Goal: Task Accomplishment & Management: Manage account settings

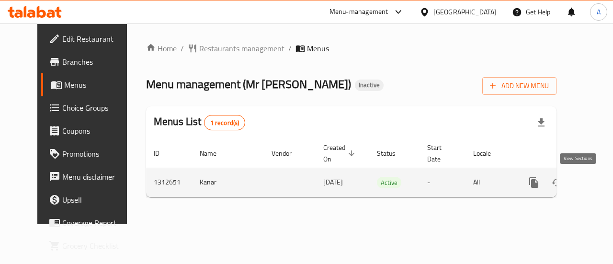
click at [591, 180] on link "enhanced table" at bounding box center [602, 182] width 23 height 23
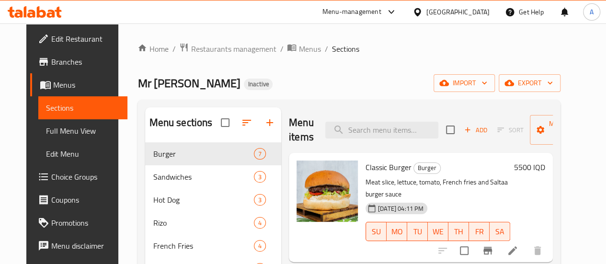
drag, startPoint x: 417, startPoint y: 85, endPoint x: 409, endPoint y: 83, distance: 8.8
click at [417, 85] on div "Mr Saltaa Inactive import export" at bounding box center [348, 83] width 423 height 18
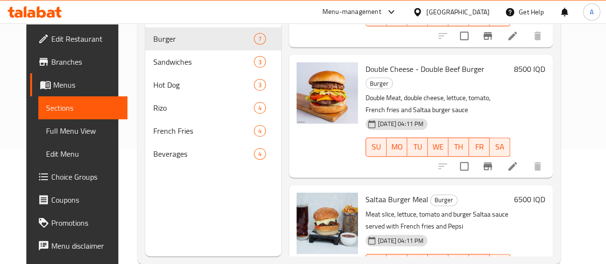
scroll to position [86, 0]
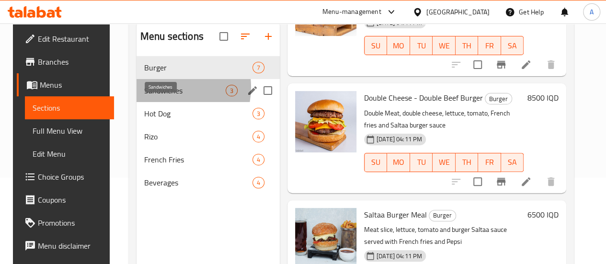
click at [158, 96] on span "Sandwiches" at bounding box center [184, 90] width 81 height 11
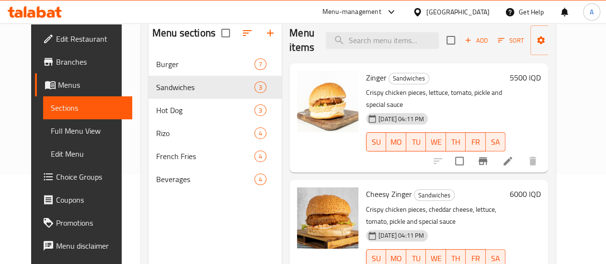
scroll to position [38, 0]
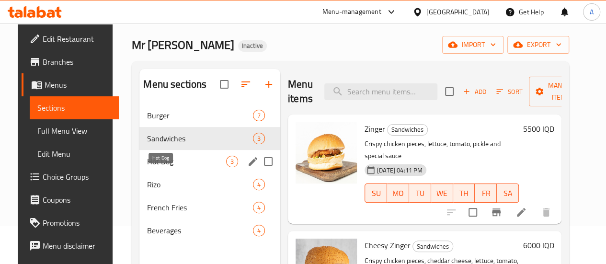
click at [164, 167] on span "Hot Dog" at bounding box center [186, 161] width 79 height 11
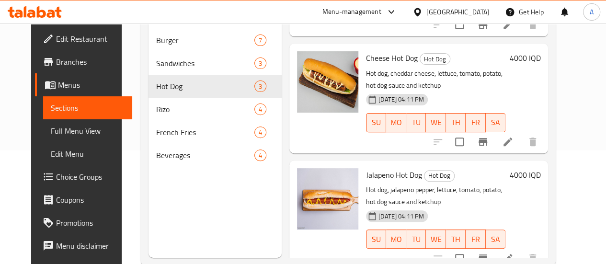
scroll to position [134, 0]
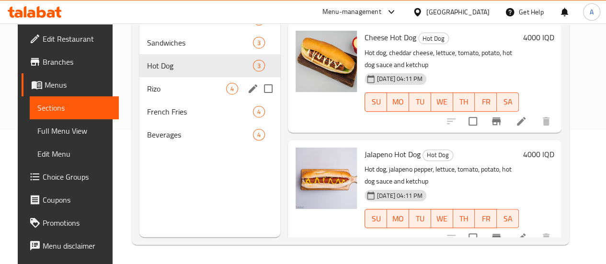
click at [164, 94] on span "Rizo" at bounding box center [186, 88] width 79 height 11
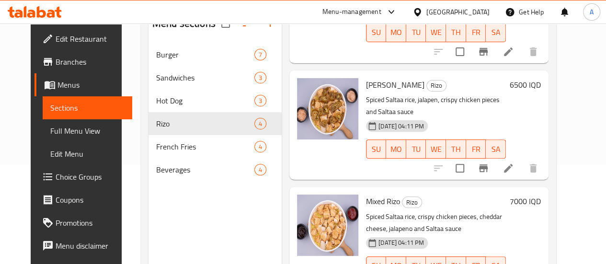
scroll to position [134, 0]
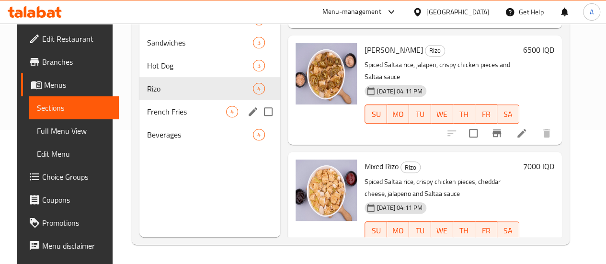
click at [169, 117] on span "French Fries" at bounding box center [186, 111] width 79 height 11
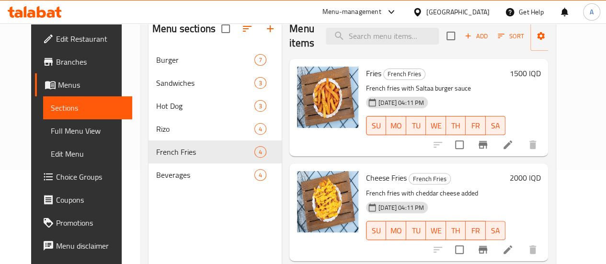
scroll to position [38, 0]
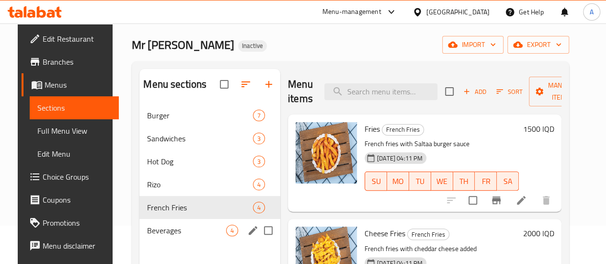
click at [163, 236] on span "Beverages" at bounding box center [186, 230] width 79 height 11
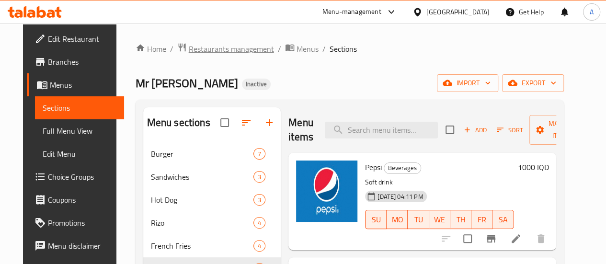
click at [205, 52] on span "Restaurants management" at bounding box center [231, 48] width 85 height 11
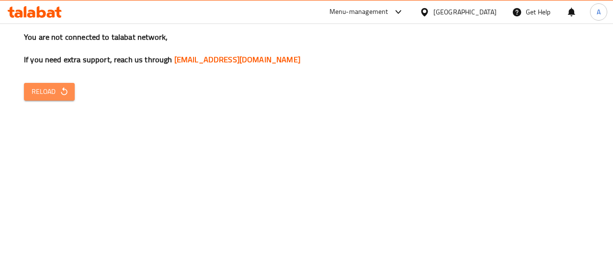
click at [67, 92] on icon "button" at bounding box center [64, 92] width 10 height 10
click at [44, 94] on span "Reload" at bounding box center [49, 92] width 35 height 12
click at [57, 91] on span "Reload" at bounding box center [49, 92] width 35 height 12
click at [32, 92] on span "Reload" at bounding box center [49, 92] width 35 height 12
click at [47, 94] on span "Reload" at bounding box center [49, 92] width 35 height 12
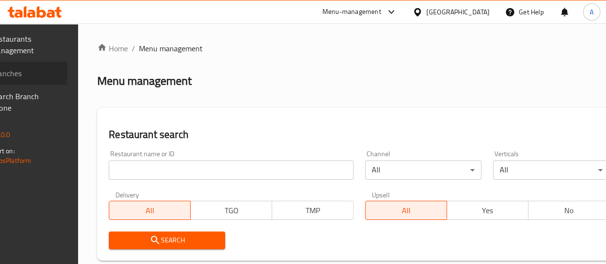
click at [52, 77] on span "Branches" at bounding box center [25, 73] width 68 height 11
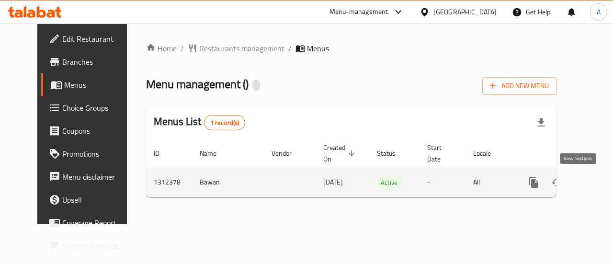
click at [591, 188] on link "enhanced table" at bounding box center [602, 182] width 23 height 23
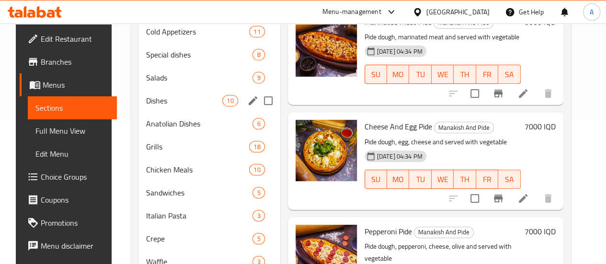
scroll to position [53, 0]
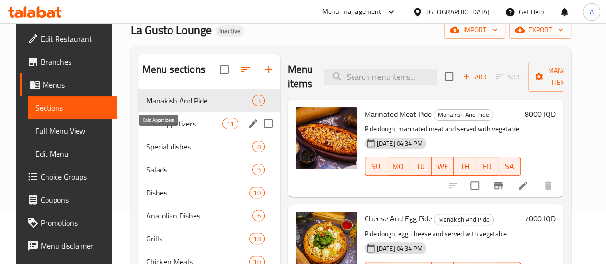
click at [165, 129] on span "Cold Appetizers" at bounding box center [184, 123] width 76 height 11
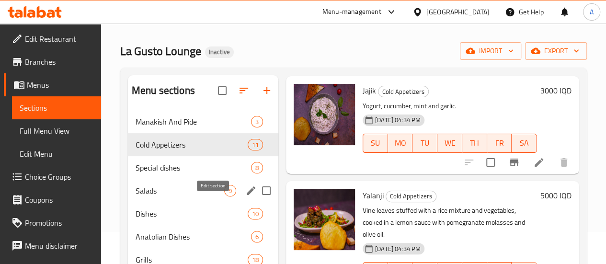
scroll to position [5, 0]
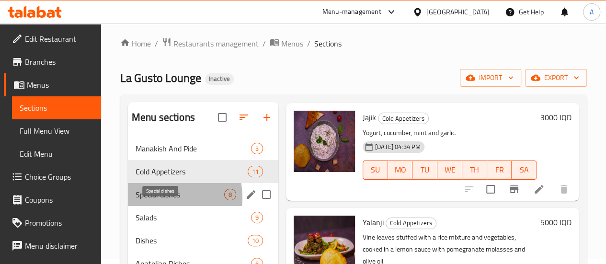
click at [152, 200] on span "Special dishes" at bounding box center [179, 194] width 89 height 11
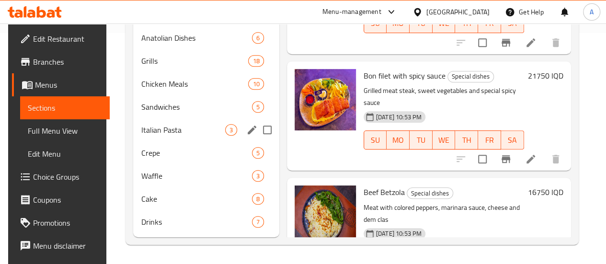
scroll to position [149, 0]
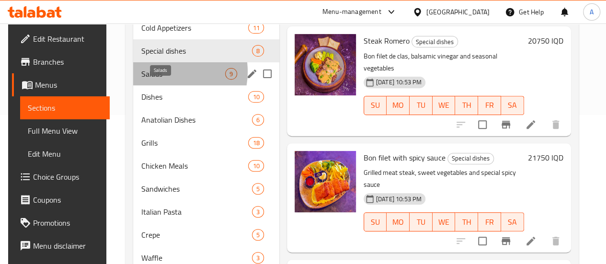
click at [159, 79] on span "Salads" at bounding box center [183, 73] width 84 height 11
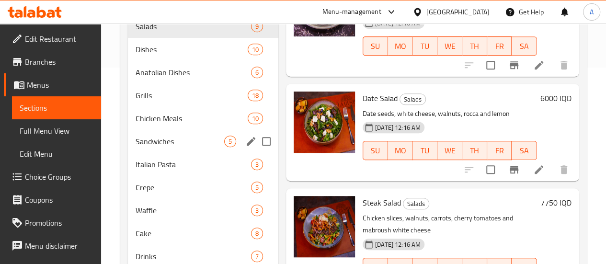
scroll to position [149, 0]
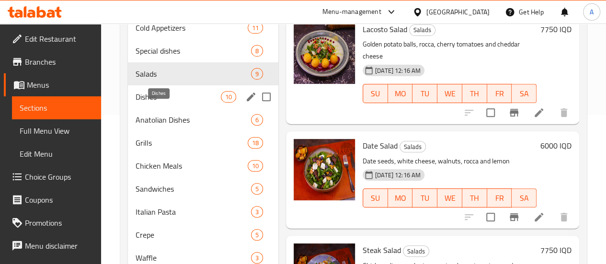
click at [168, 102] on span "Dishes" at bounding box center [177, 96] width 85 height 11
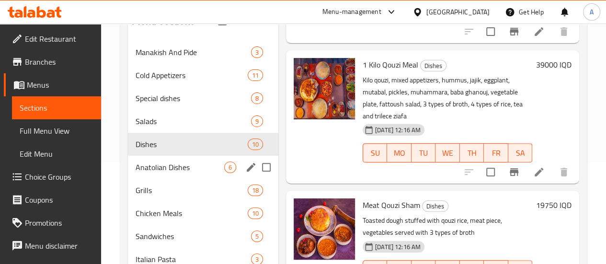
scroll to position [101, 0]
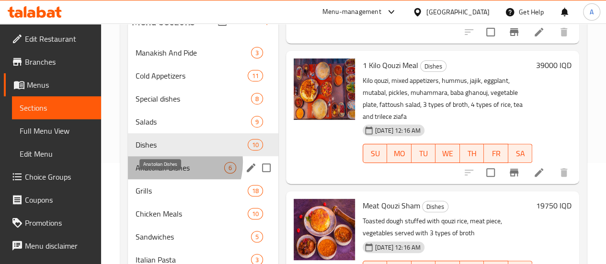
drag, startPoint x: 172, startPoint y: 177, endPoint x: 180, endPoint y: 178, distance: 8.2
click at [172, 173] on span "Anatolian Dishes" at bounding box center [179, 167] width 89 height 11
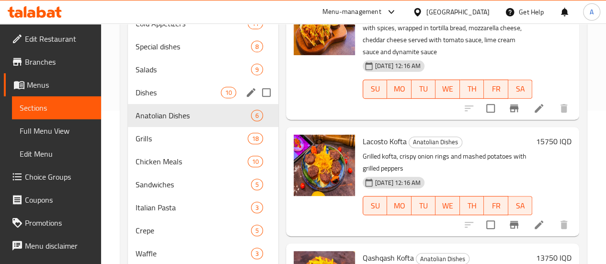
scroll to position [245, 0]
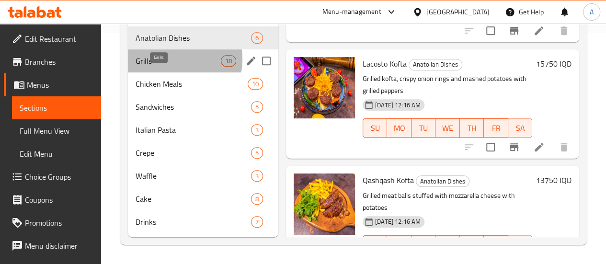
click at [171, 60] on span "Grills" at bounding box center [177, 60] width 85 height 11
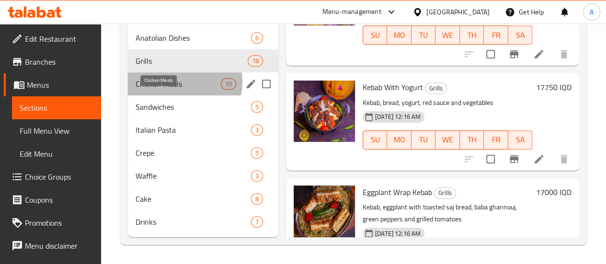
click at [172, 82] on span "Chicken Meals" at bounding box center [177, 83] width 85 height 11
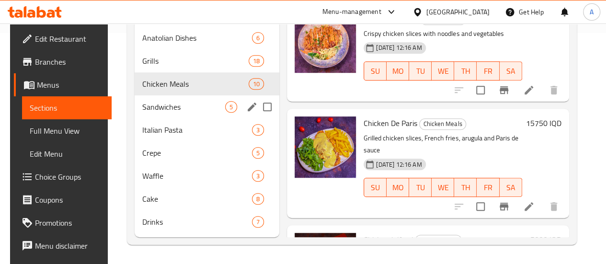
click at [160, 110] on span "Sandwiches" at bounding box center [183, 106] width 83 height 11
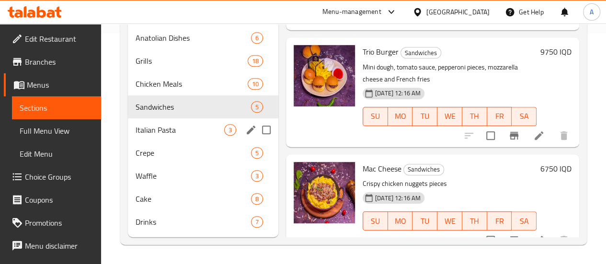
click at [163, 130] on span "Italian Pasta" at bounding box center [179, 129] width 89 height 11
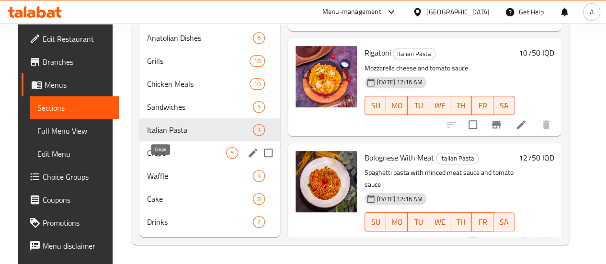
click at [150, 152] on span "Crepe" at bounding box center [186, 152] width 79 height 11
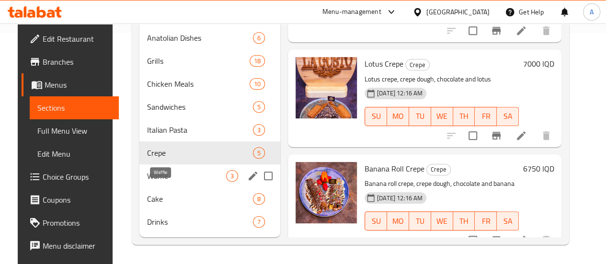
click at [162, 169] on div "Waffle 3" at bounding box center [209, 175] width 141 height 23
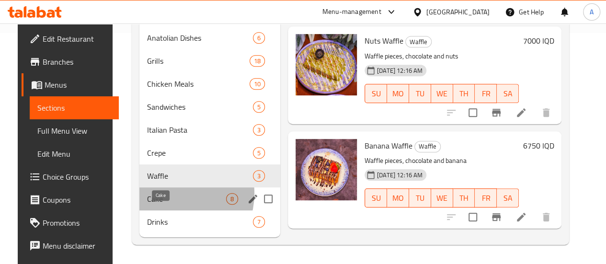
click at [164, 194] on span "Cake" at bounding box center [186, 198] width 79 height 11
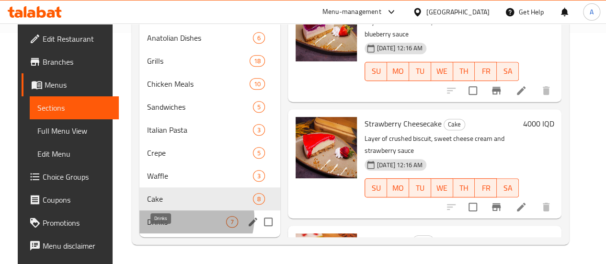
click at [180, 218] on span "Drinks" at bounding box center [186, 221] width 79 height 11
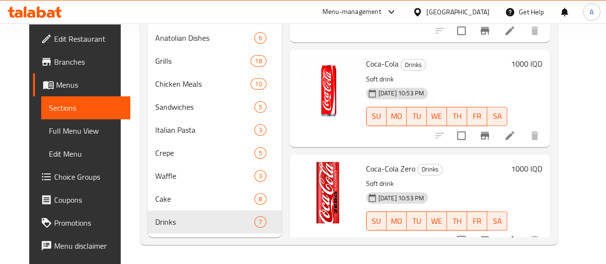
click at [312, 248] on div "Home / Restaurants management / Menus / Sections La Gusto Lounge Inactive impor…" at bounding box center [349, 28] width 456 height 471
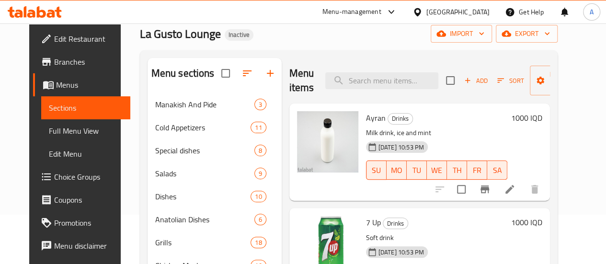
click at [231, 59] on div "Menu sections" at bounding box center [214, 73] width 134 height 31
drag, startPoint x: 275, startPoint y: 97, endPoint x: 262, endPoint y: 70, distance: 29.8
click at [281, 72] on div "Menu items Add Sort Manage items Ayran Drinks Milk drink, ice and mint [DATE] 1…" at bounding box center [415, 238] width 268 height 360
click at [289, 76] on h2 "Menu items" at bounding box center [301, 80] width 25 height 29
drag, startPoint x: 277, startPoint y: 93, endPoint x: 250, endPoint y: 72, distance: 34.1
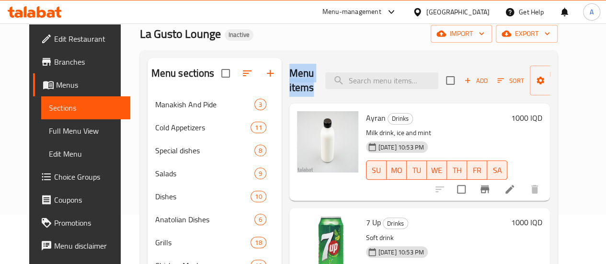
click at [289, 72] on h2 "Menu items" at bounding box center [301, 80] width 25 height 29
click at [289, 76] on h2 "Menu items" at bounding box center [301, 80] width 25 height 29
drag, startPoint x: 280, startPoint y: 90, endPoint x: 248, endPoint y: 75, distance: 35.8
click at [281, 75] on div "Menu items Add Sort Manage items Ayran Drinks Milk drink, ice and mint [DATE] 1…" at bounding box center [415, 238] width 268 height 360
click at [289, 77] on h2 "Menu items" at bounding box center [301, 80] width 25 height 29
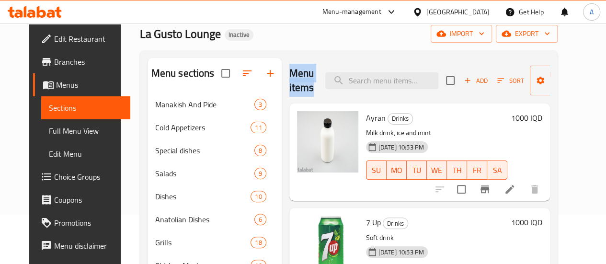
drag, startPoint x: 275, startPoint y: 87, endPoint x: 252, endPoint y: 73, distance: 27.5
click at [289, 72] on h2 "Menu items" at bounding box center [301, 80] width 25 height 29
click at [289, 90] on h2 "Menu items" at bounding box center [301, 80] width 25 height 29
drag, startPoint x: 273, startPoint y: 89, endPoint x: 246, endPoint y: 70, distance: 32.4
click at [281, 70] on div "Menu items Add Sort Manage items Ayran Drinks Milk drink, ice and mint [DATE] 1…" at bounding box center [415, 238] width 268 height 360
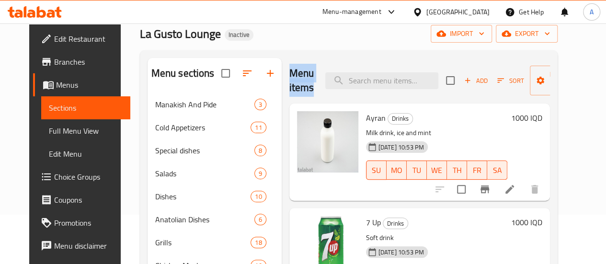
click at [289, 95] on div "Menu items Add Sort Manage items" at bounding box center [419, 80] width 260 height 45
drag, startPoint x: 283, startPoint y: 88, endPoint x: 255, endPoint y: 71, distance: 33.3
click at [289, 71] on h2 "Menu items" at bounding box center [301, 80] width 25 height 29
click at [292, 80] on h2 "Menu items" at bounding box center [301, 80] width 25 height 29
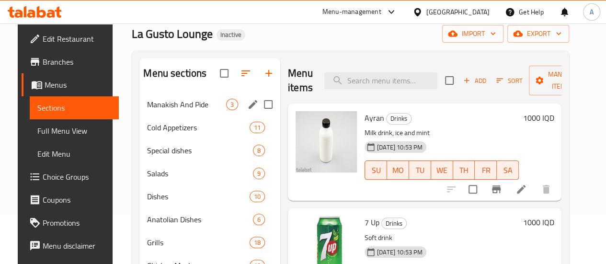
click at [165, 110] on span "Manakish And Pide" at bounding box center [186, 104] width 79 height 11
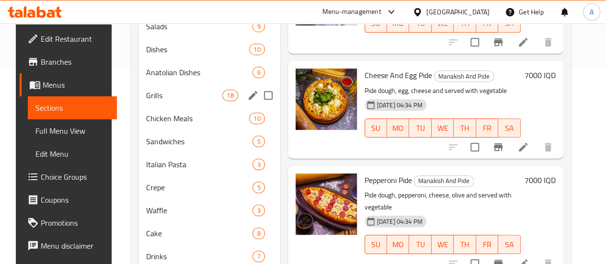
scroll to position [101, 0]
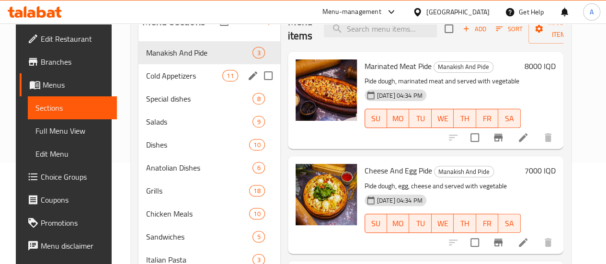
click at [165, 81] on span "Cold Appetizers" at bounding box center [184, 75] width 76 height 11
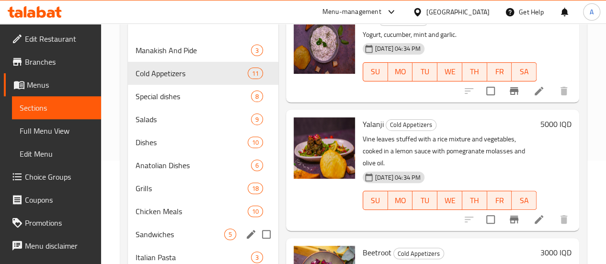
scroll to position [53, 0]
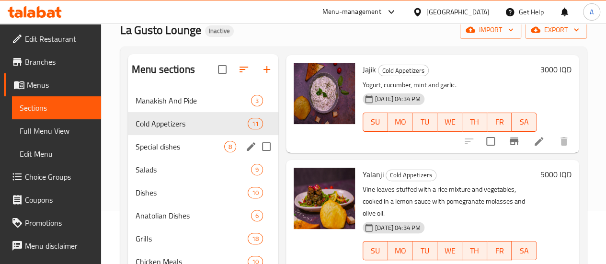
click at [166, 154] on div "Special dishes 8" at bounding box center [203, 146] width 150 height 23
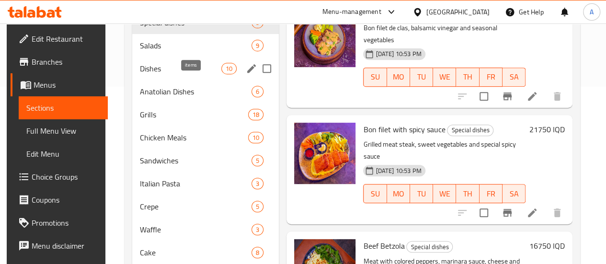
scroll to position [101, 0]
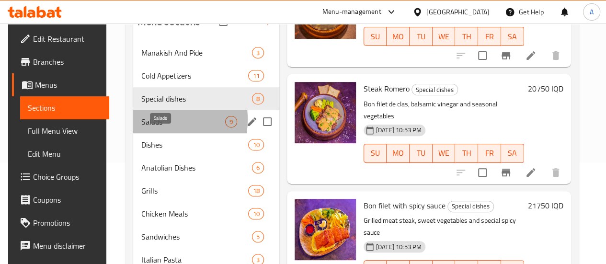
drag, startPoint x: 146, startPoint y: 134, endPoint x: 220, endPoint y: 150, distance: 75.5
click at [146, 127] on span "Salads" at bounding box center [183, 121] width 84 height 11
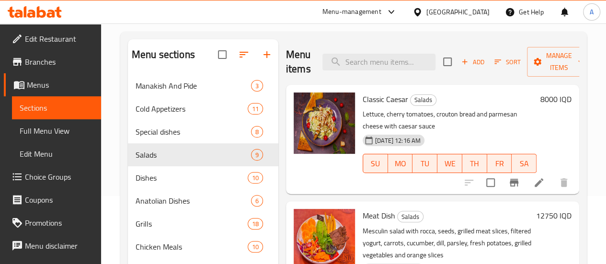
scroll to position [53, 0]
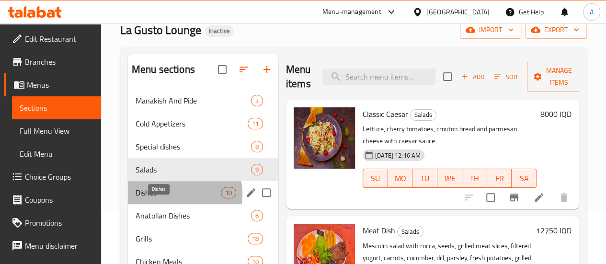
drag, startPoint x: 171, startPoint y: 208, endPoint x: 240, endPoint y: 211, distance: 68.5
click at [171, 198] on span "Dishes" at bounding box center [177, 192] width 85 height 11
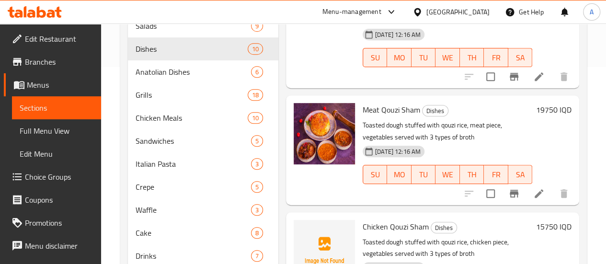
scroll to position [245, 0]
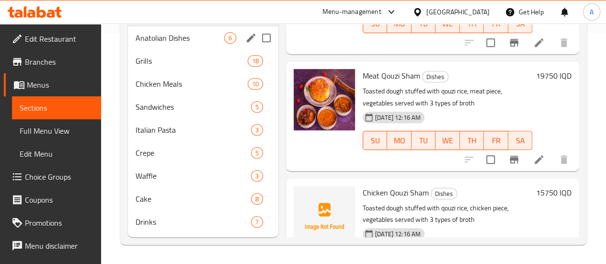
click at [165, 45] on div "Anatolian Dishes 6" at bounding box center [203, 37] width 150 height 23
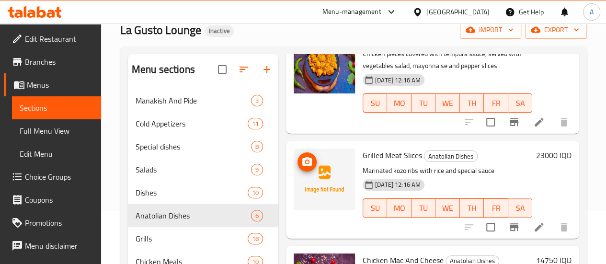
scroll to position [191, 0]
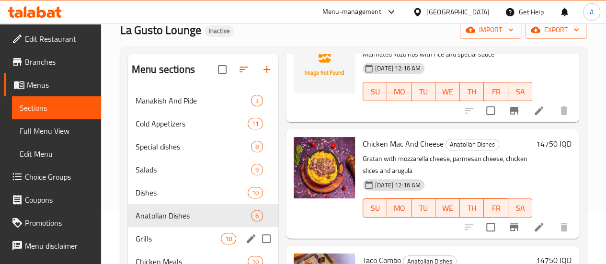
click at [160, 244] on span "Grills" at bounding box center [177, 238] width 85 height 11
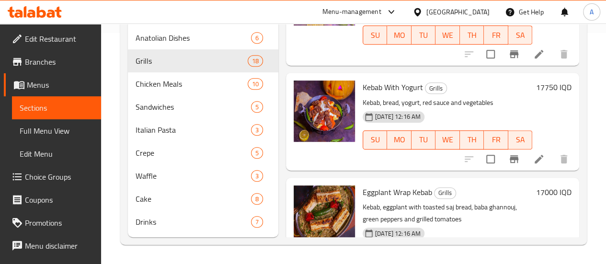
scroll to position [245, 0]
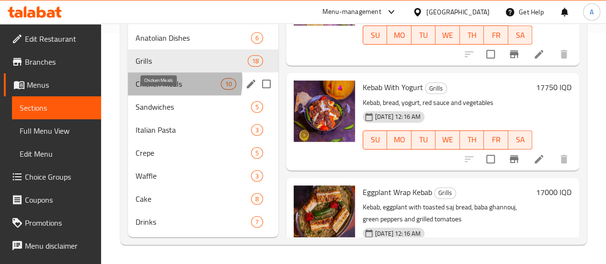
click at [168, 81] on span "Chicken Meals" at bounding box center [177, 83] width 85 height 11
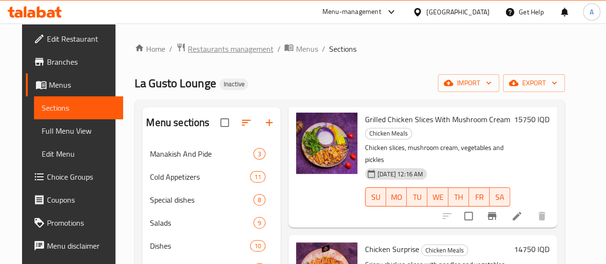
click at [220, 52] on span "Restaurants management" at bounding box center [230, 48] width 85 height 11
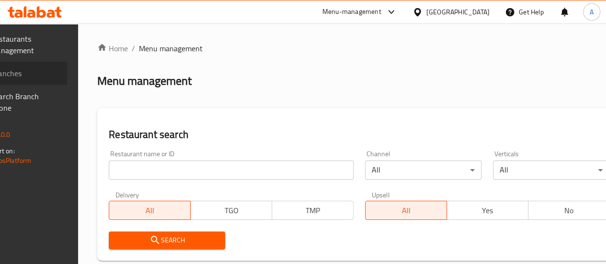
click at [26, 75] on span "Branches" at bounding box center [25, 73] width 68 height 11
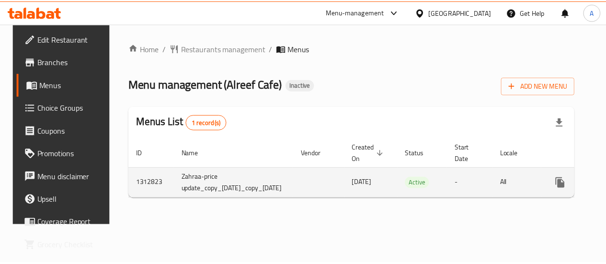
scroll to position [0, 84]
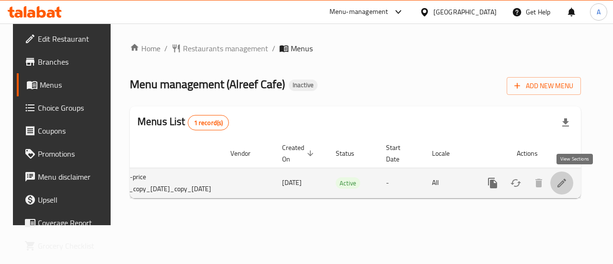
click at [573, 184] on link "enhanced table" at bounding box center [561, 182] width 23 height 23
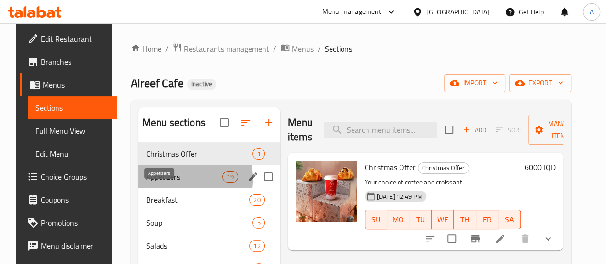
click at [164, 182] on span "Appetizers" at bounding box center [184, 176] width 76 height 11
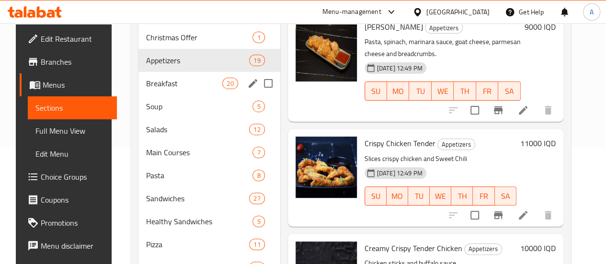
scroll to position [114, 0]
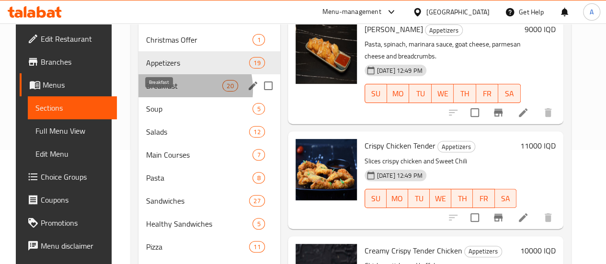
click at [165, 91] on span "Breakfast" at bounding box center [184, 85] width 76 height 11
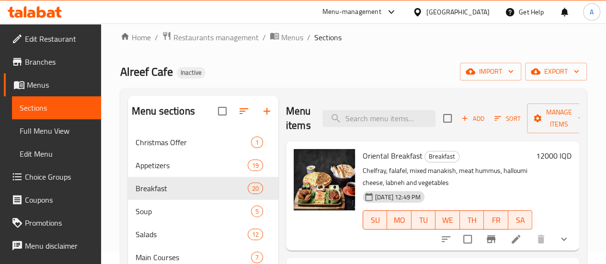
scroll to position [11, 0]
click at [145, 219] on div "Soup 5" at bounding box center [203, 211] width 150 height 23
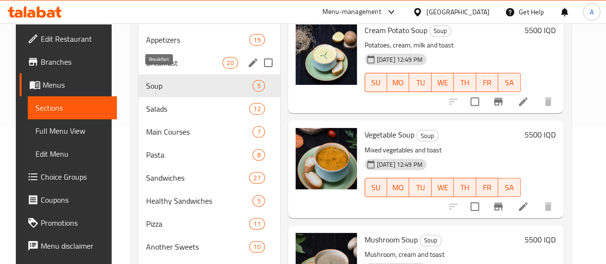
scroll to position [125, 0]
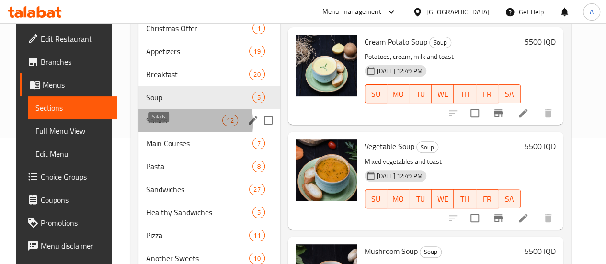
click at [155, 126] on span "Salads" at bounding box center [184, 119] width 76 height 11
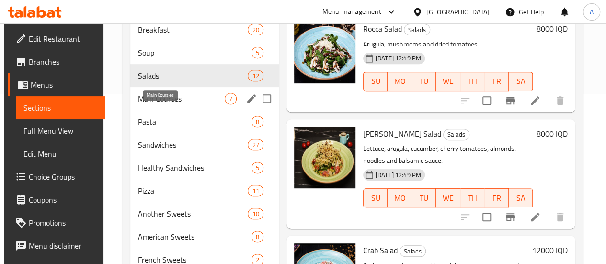
scroll to position [127, 0]
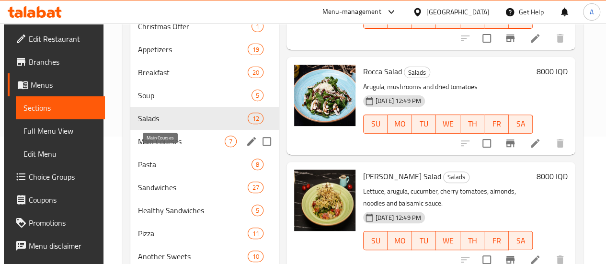
click at [146, 147] on span "Main Courses" at bounding box center [181, 140] width 86 height 11
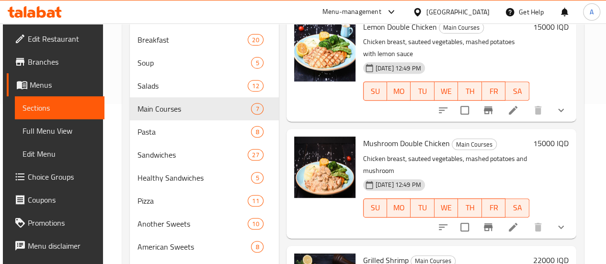
scroll to position [160, 0]
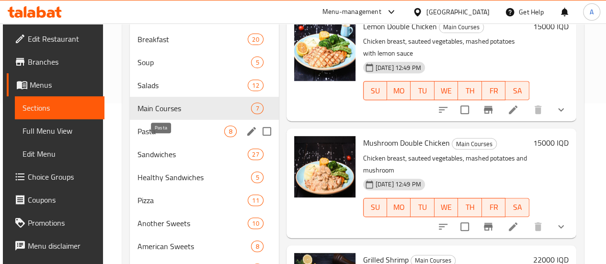
click at [169, 137] on span "Pasta" at bounding box center [180, 130] width 87 height 11
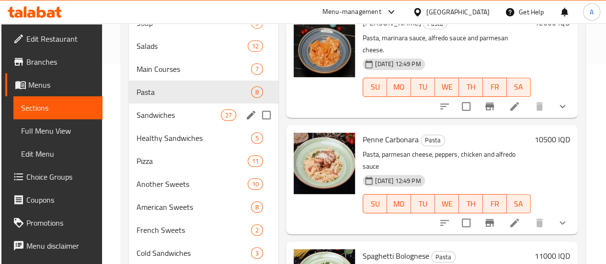
click at [171, 121] on span "Sandwiches" at bounding box center [178, 114] width 84 height 11
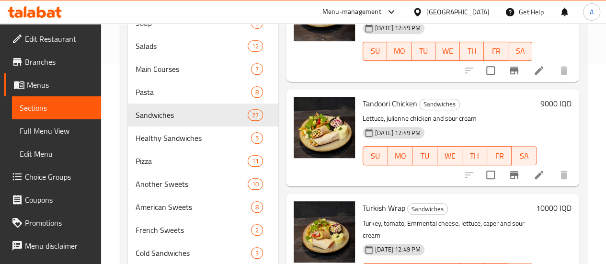
scroll to position [45, 0]
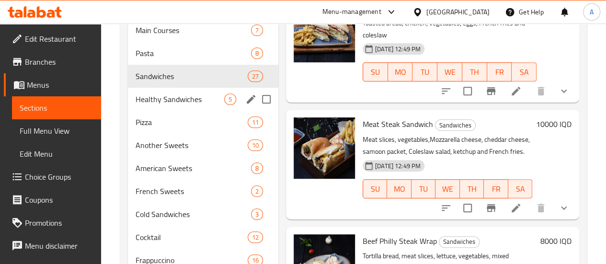
click at [169, 105] on span "Healthy Sandwiches" at bounding box center [179, 98] width 89 height 11
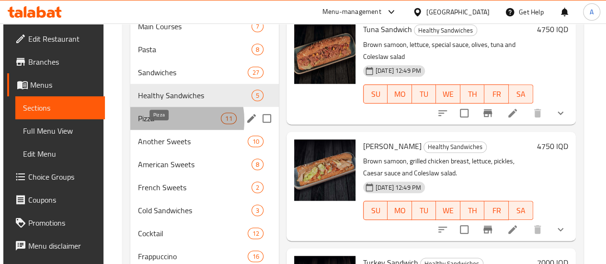
click at [156, 124] on span "Pizza" at bounding box center [179, 118] width 83 height 11
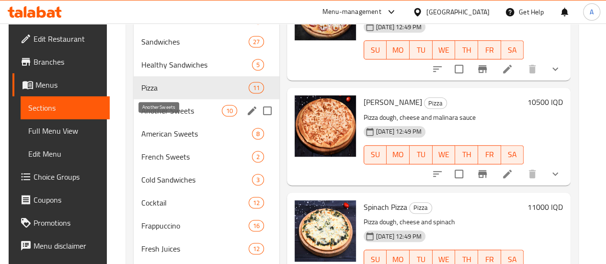
click at [153, 116] on span "Another Sweets" at bounding box center [181, 110] width 80 height 11
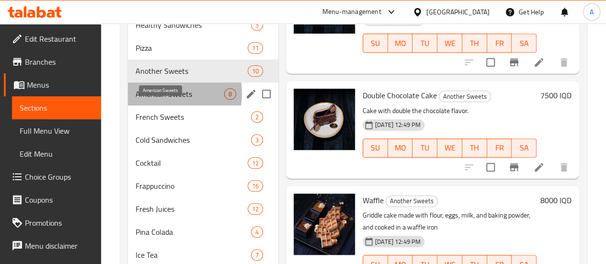
click at [159, 100] on span "American Sweets" at bounding box center [179, 93] width 89 height 11
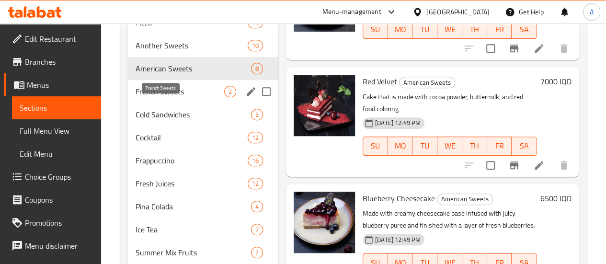
click at [152, 97] on span "French Sweets" at bounding box center [179, 91] width 89 height 11
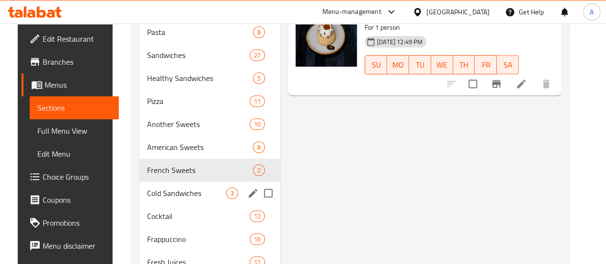
click at [148, 204] on div "Cold Sandwiches 3" at bounding box center [209, 192] width 141 height 23
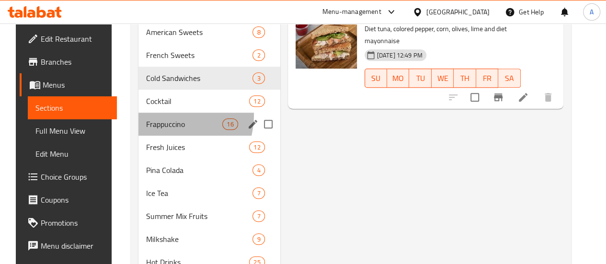
click at [146, 128] on div "Frappuccino 16" at bounding box center [209, 124] width 142 height 23
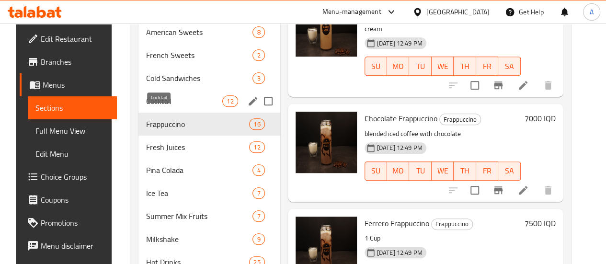
click at [158, 107] on span "Cocktail" at bounding box center [184, 100] width 76 height 11
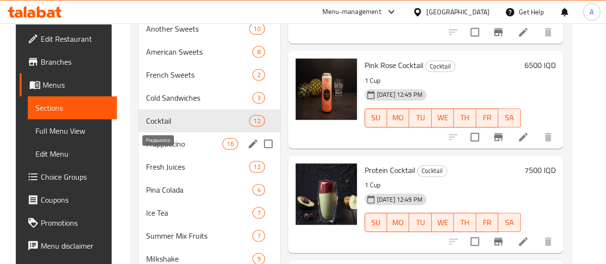
click at [164, 149] on span "Frappuccino" at bounding box center [184, 143] width 76 height 11
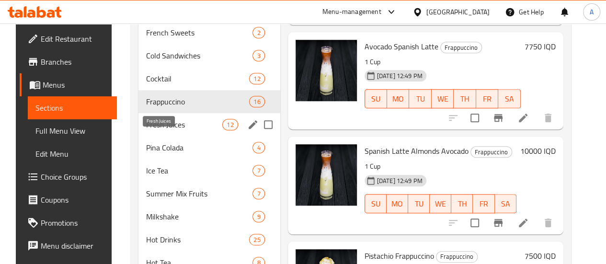
click at [157, 130] on span "Fresh Juices" at bounding box center [184, 124] width 76 height 11
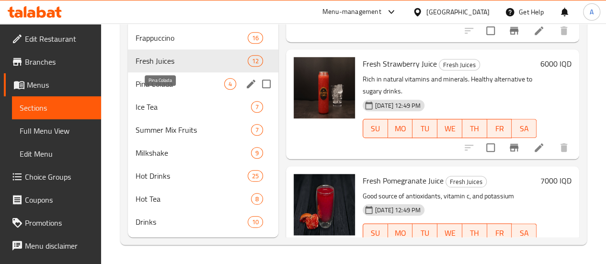
click at [153, 85] on span "Pina Colada" at bounding box center [179, 83] width 89 height 11
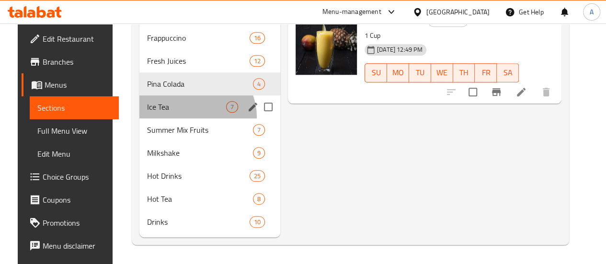
click at [183, 117] on div "Ice Tea 7" at bounding box center [209, 106] width 141 height 23
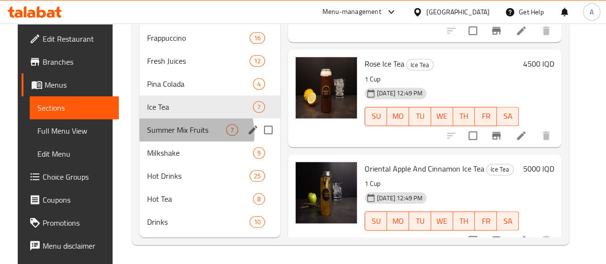
click at [166, 135] on span "Summer Mix Fruits" at bounding box center [186, 129] width 79 height 11
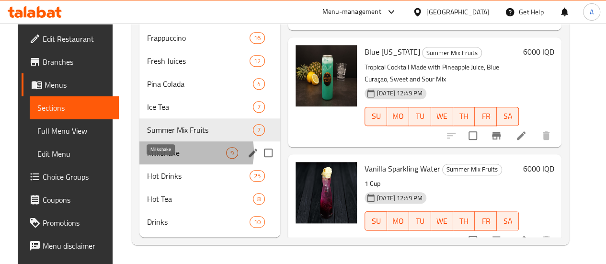
click at [180, 152] on span "Milkshake" at bounding box center [186, 152] width 79 height 11
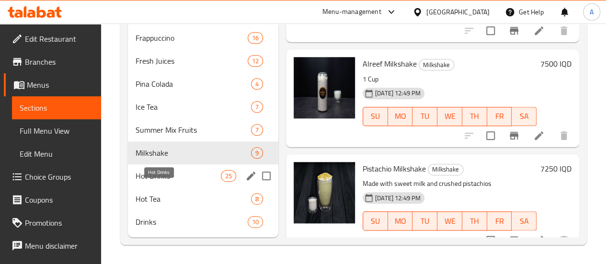
click at [174, 176] on span "Hot Drinks" at bounding box center [177, 175] width 85 height 11
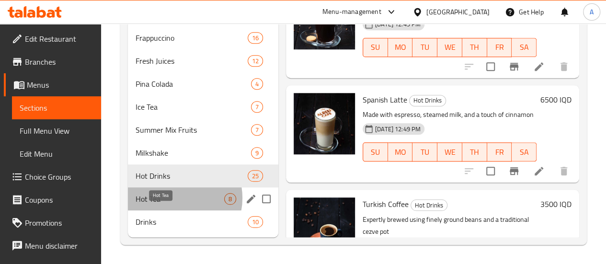
click at [176, 198] on span "Hot Tea" at bounding box center [179, 198] width 89 height 11
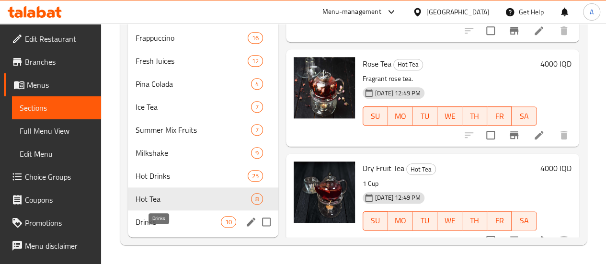
click at [171, 223] on span "Drinks" at bounding box center [177, 221] width 85 height 11
